Goal: Communication & Community: Answer question/provide support

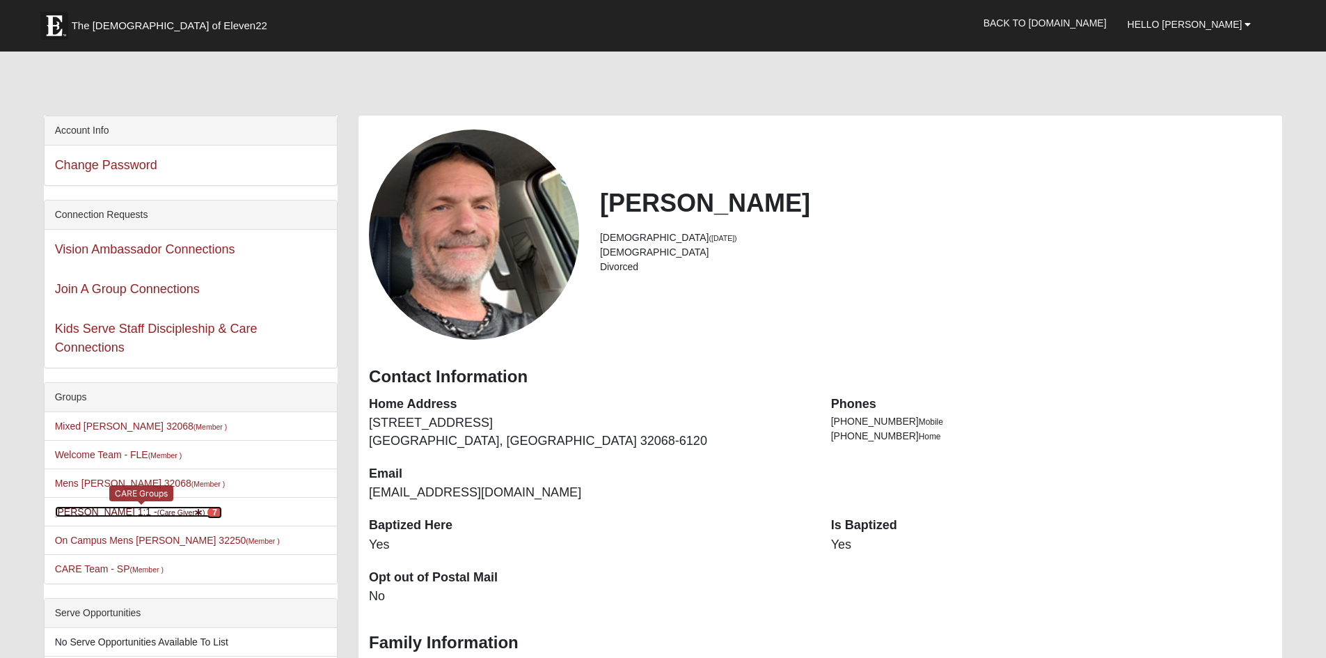
click at [88, 517] on link "[PERSON_NAME] 1:1 - (Care Giver ) 7" at bounding box center [138, 511] width 167 height 11
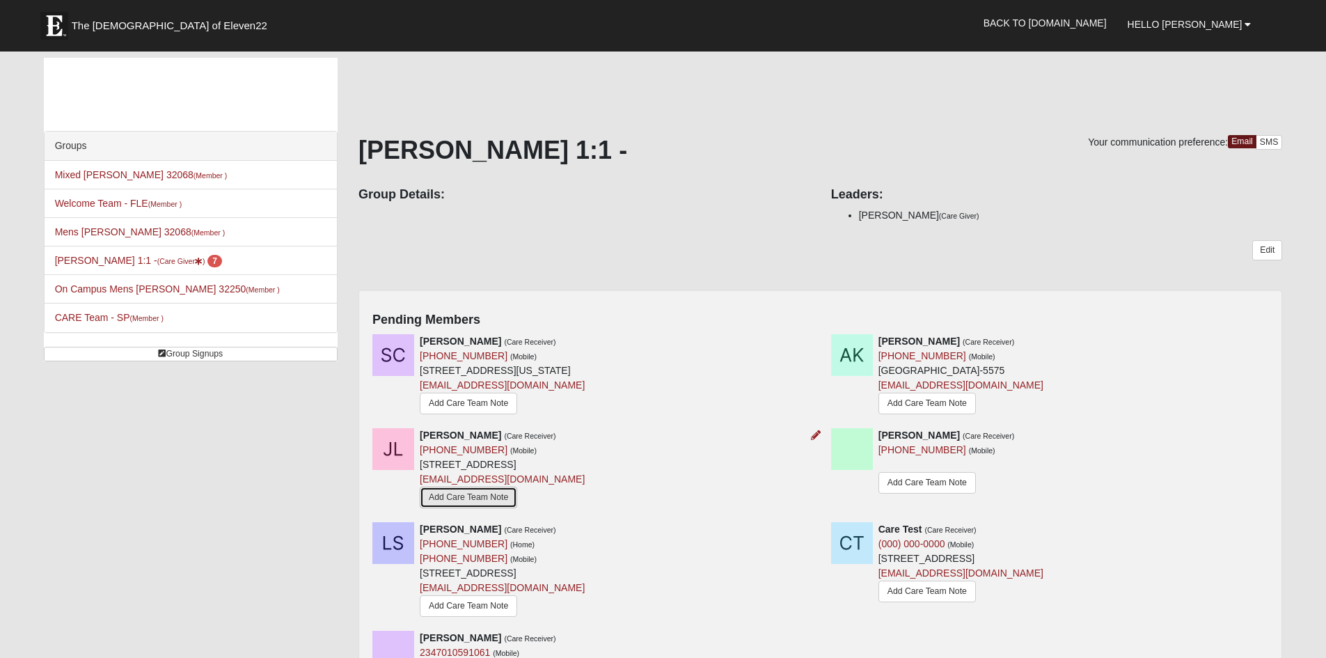
click at [465, 508] on link "Add Care Team Note" at bounding box center [468, 498] width 97 height 22
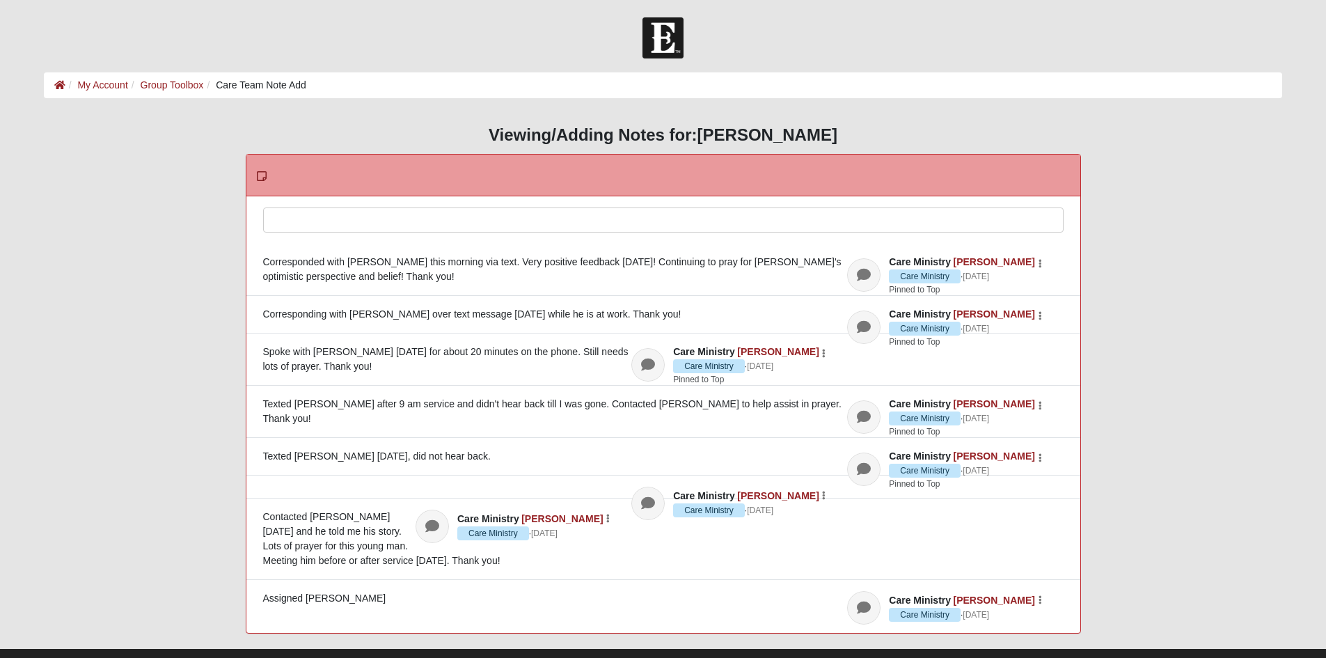
click at [309, 221] on div at bounding box center [663, 238] width 799 height 61
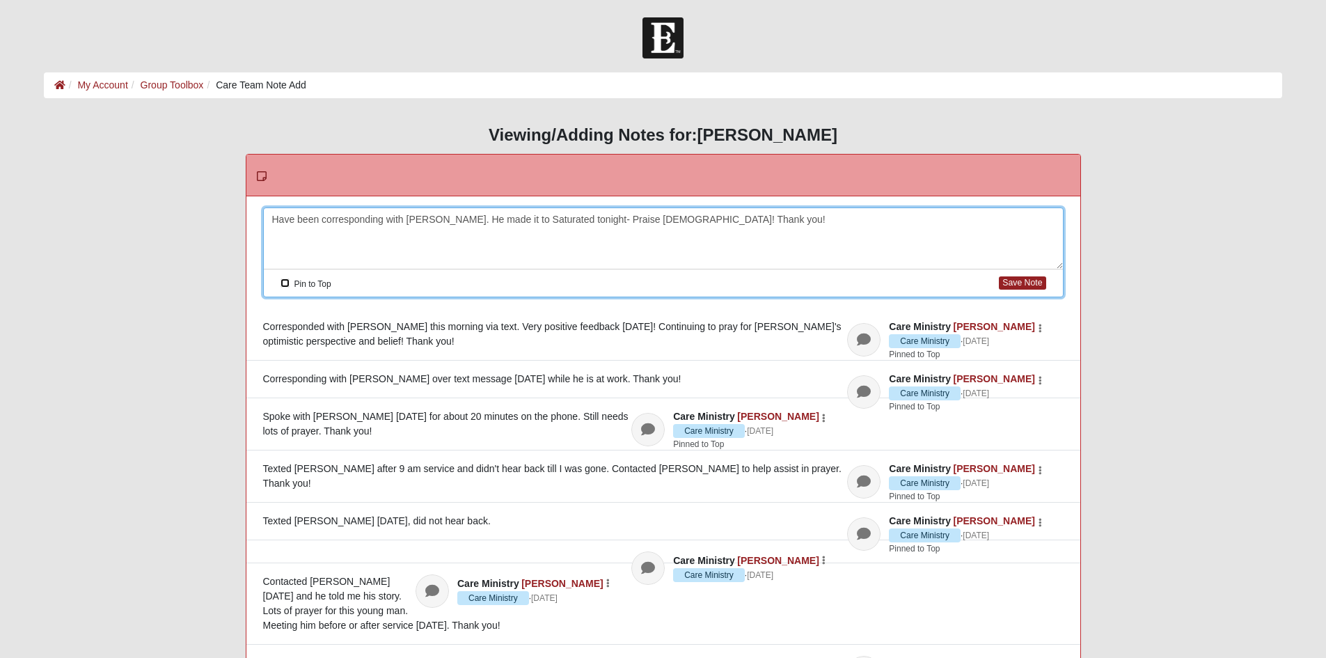
click at [288, 286] on input "Pin to Top" at bounding box center [285, 282] width 9 height 9
click at [1003, 290] on button "Save Note" at bounding box center [1022, 282] width 47 height 13
checkbox input "false"
